Goal: Information Seeking & Learning: Understand process/instructions

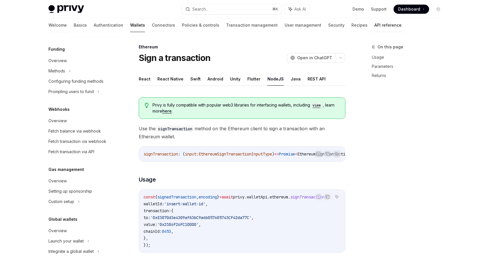
click at [374, 26] on link "API reference" at bounding box center [387, 25] width 27 height 14
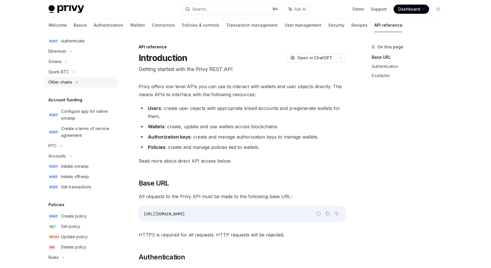
scroll to position [124, 0]
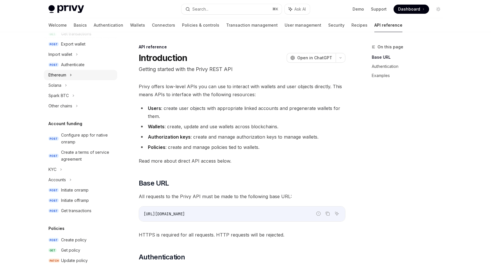
click at [70, 75] on icon at bounding box center [71, 75] width 2 height 7
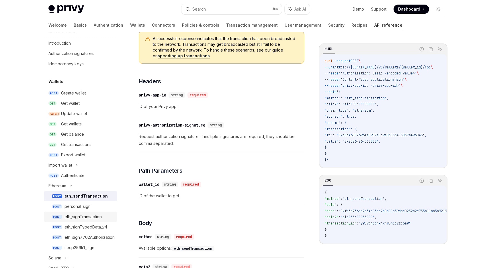
scroll to position [15, 0]
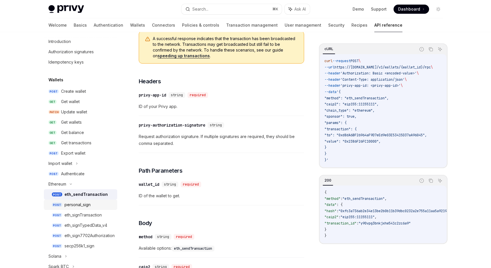
click at [92, 207] on div "personal_sign" at bounding box center [89, 205] width 49 height 7
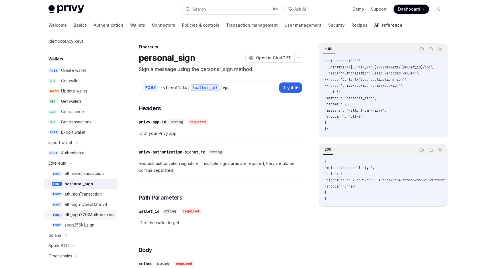
scroll to position [45, 0]
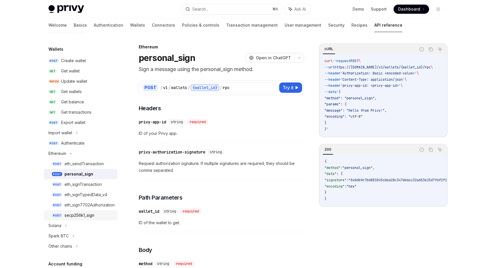
click at [91, 217] on div "secp256k1_sign" at bounding box center [80, 215] width 30 height 7
type textarea "*"
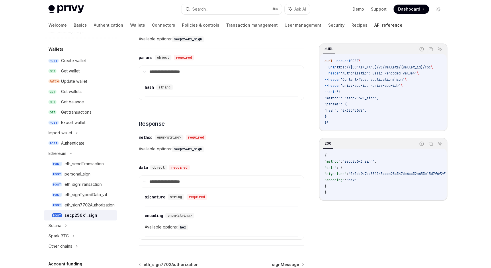
scroll to position [175, 0]
